Goal: Information Seeking & Learning: Find specific fact

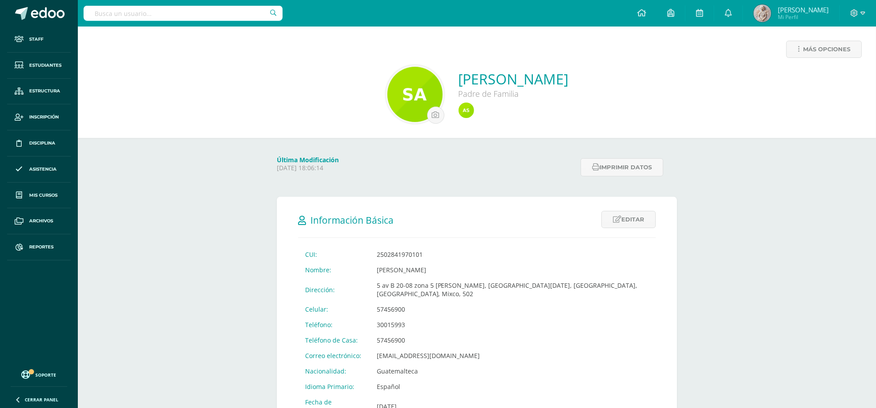
click at [222, 6] on div at bounding box center [183, 13] width 199 height 27
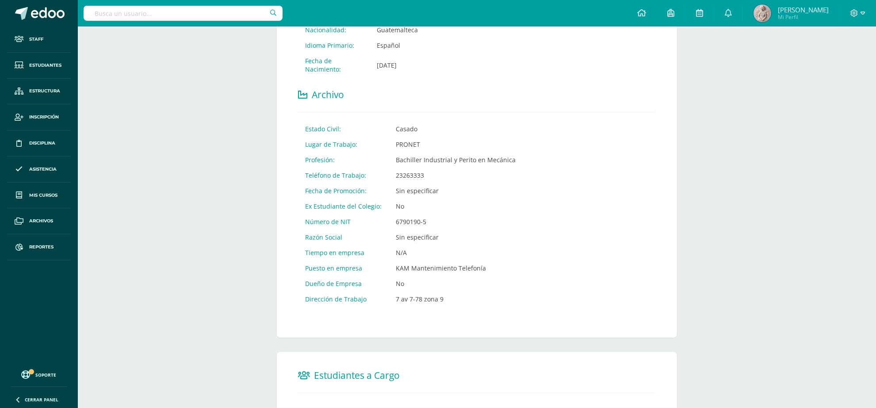
scroll to position [357, 0]
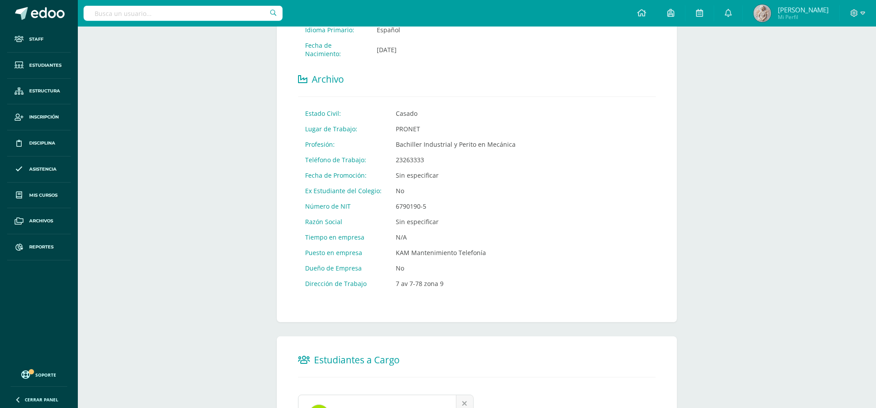
click at [173, 15] on input "text" at bounding box center [183, 13] width 199 height 15
type input "andder maravilla"
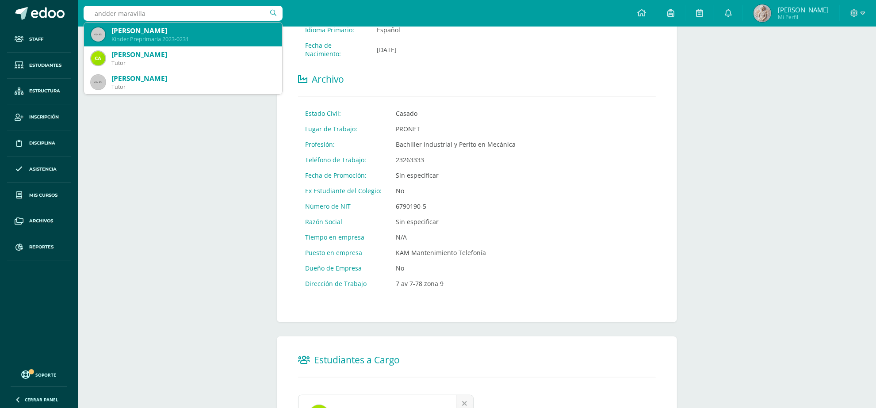
click at [173, 33] on div "[PERSON_NAME]" at bounding box center [193, 30] width 164 height 9
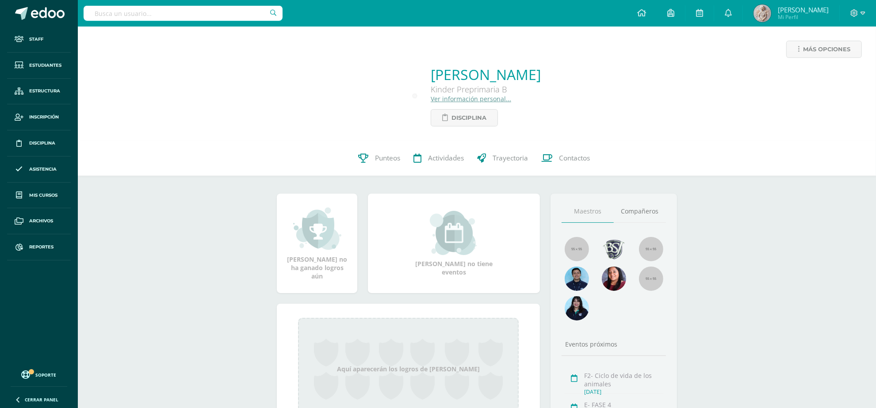
click at [453, 102] on link "Ver información personal..." at bounding box center [471, 99] width 80 height 8
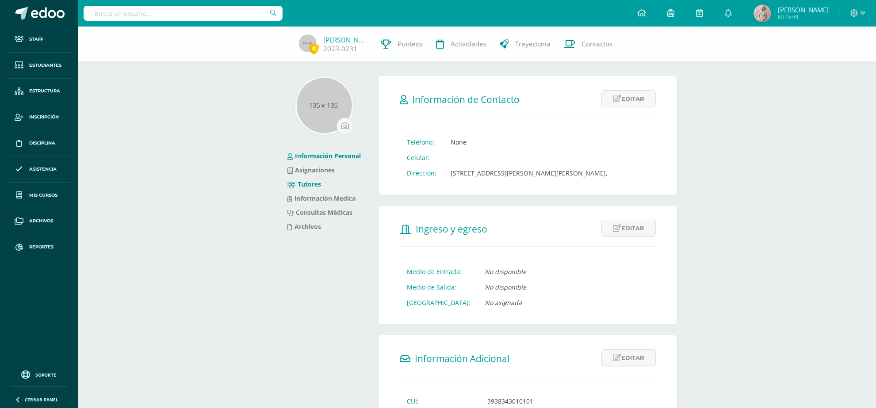
click at [313, 184] on link "Tutores" at bounding box center [304, 184] width 34 height 8
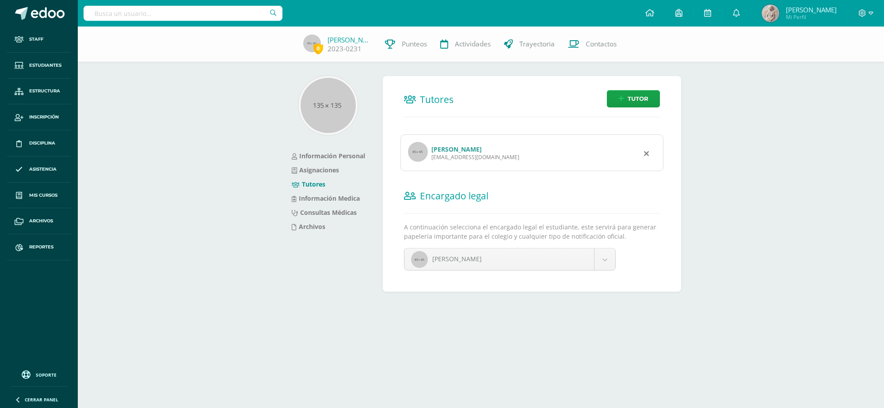
click at [443, 149] on link "[PERSON_NAME]" at bounding box center [457, 149] width 50 height 8
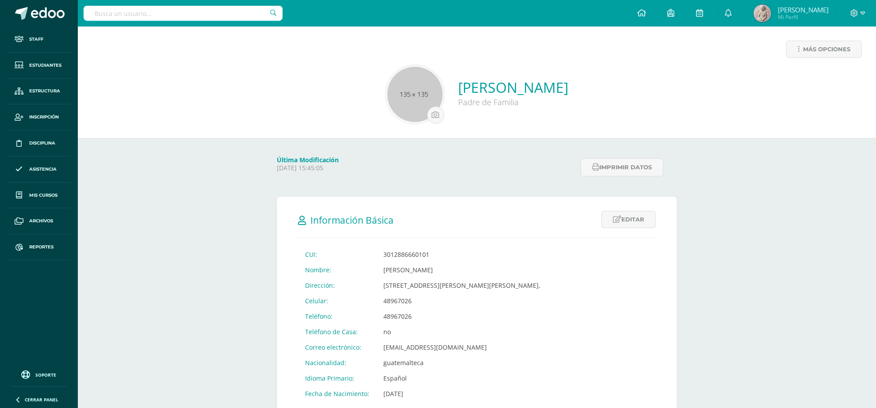
scroll to position [55, 0]
